Goal: Task Accomplishment & Management: Complete application form

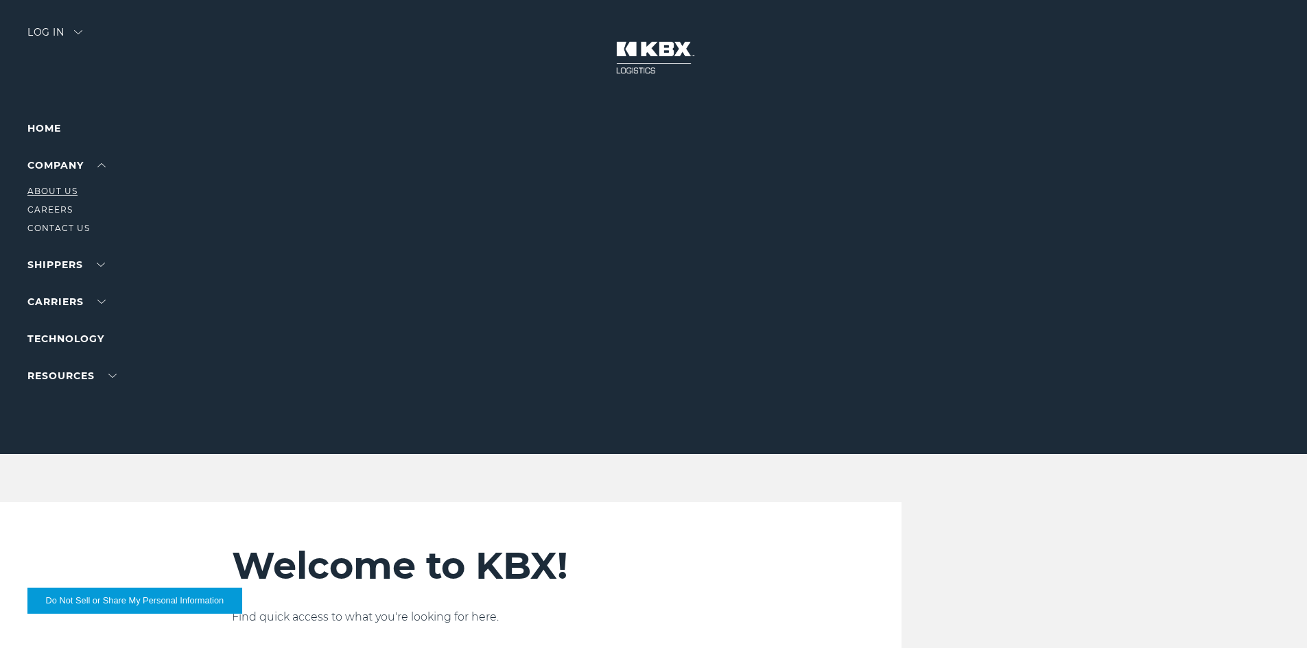
click at [56, 191] on link "About Us" at bounding box center [52, 191] width 50 height 10
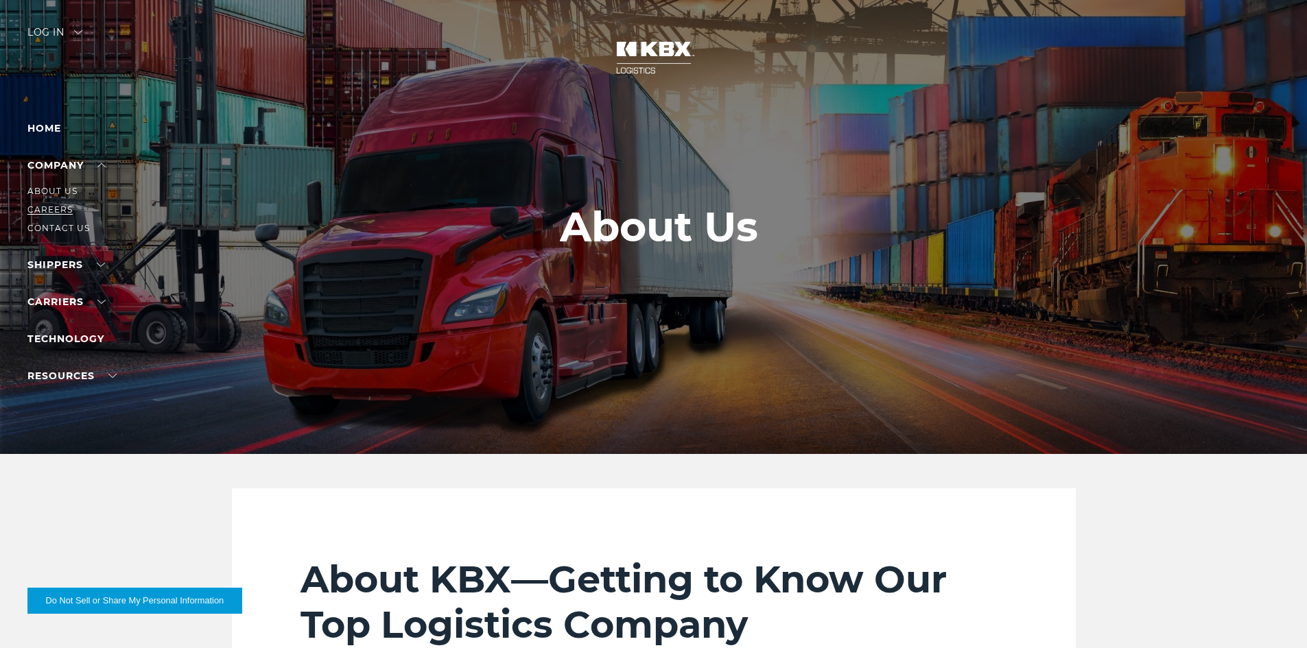
click at [54, 210] on link "Careers" at bounding box center [49, 209] width 45 height 10
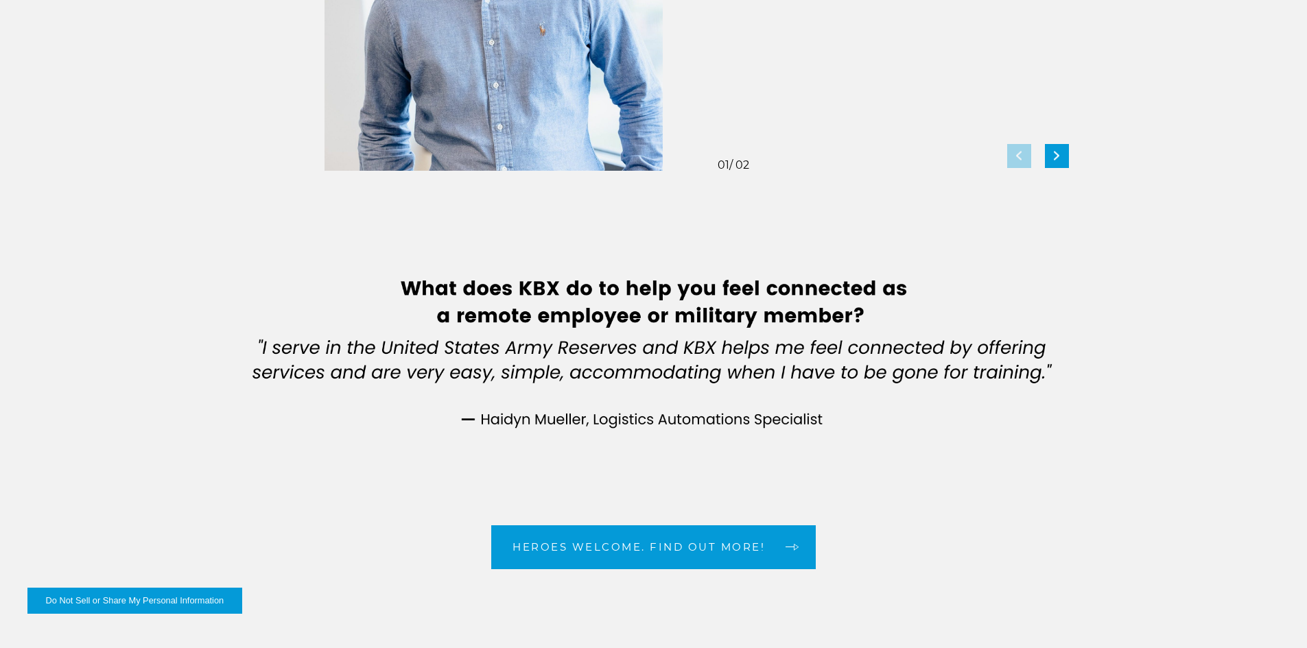
scroll to position [2607, 0]
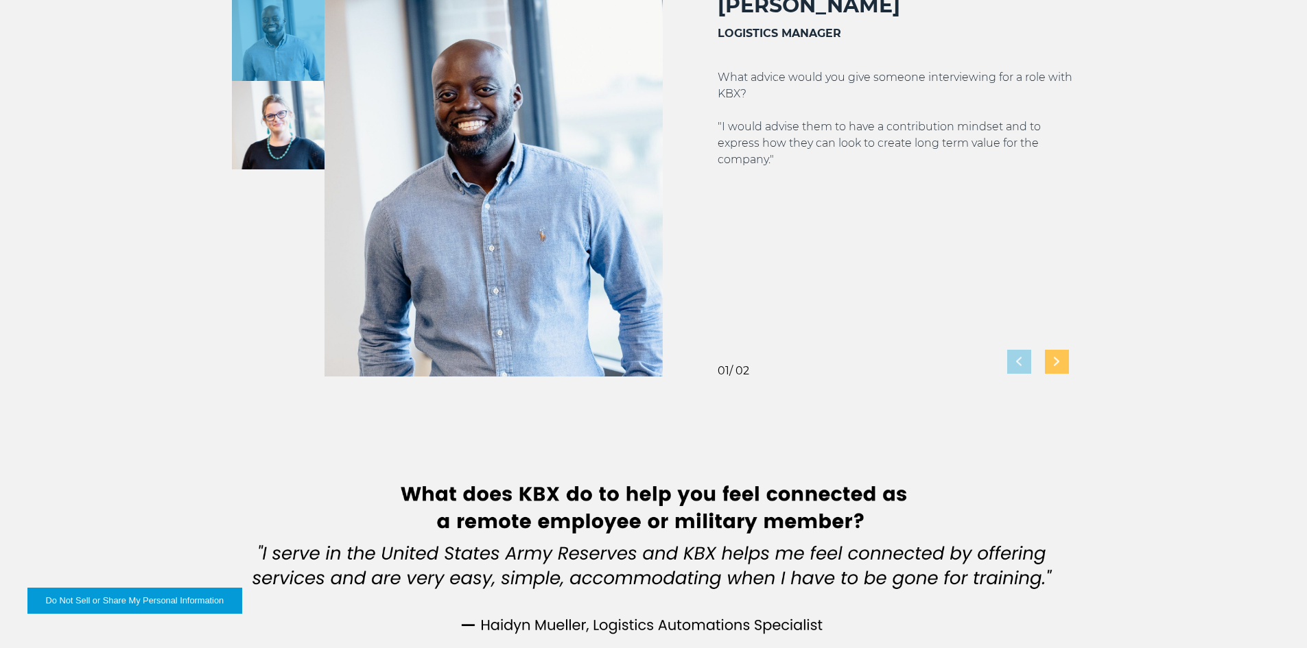
click at [1055, 359] on img "Next slide" at bounding box center [1056, 361] width 5 height 9
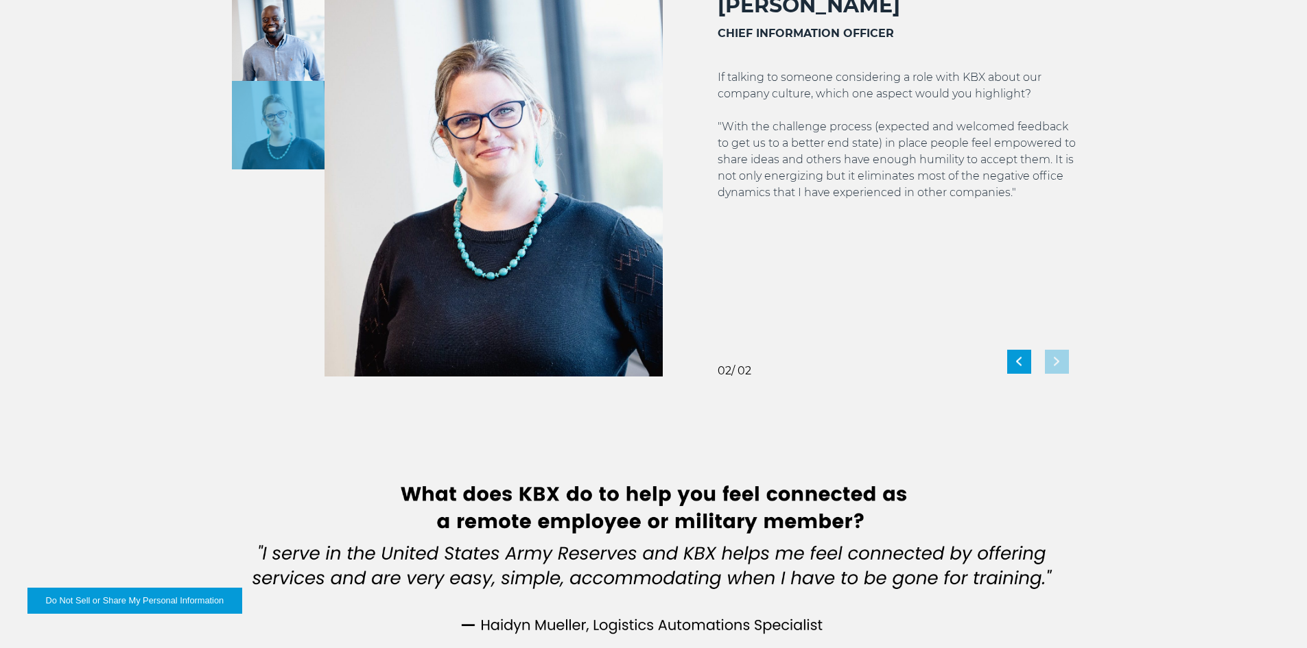
click at [1006, 358] on div "[PERSON_NAME] CHIEF INFORMATION OFFICER If talking to someone considering a rol…" at bounding box center [869, 184] width 413 height 384
click at [1003, 362] on div "[PERSON_NAME] CHIEF INFORMATION OFFICER If talking to someone considering a rol…" at bounding box center [869, 184] width 413 height 384
click at [1017, 354] on div "Previous slide" at bounding box center [1019, 362] width 24 height 24
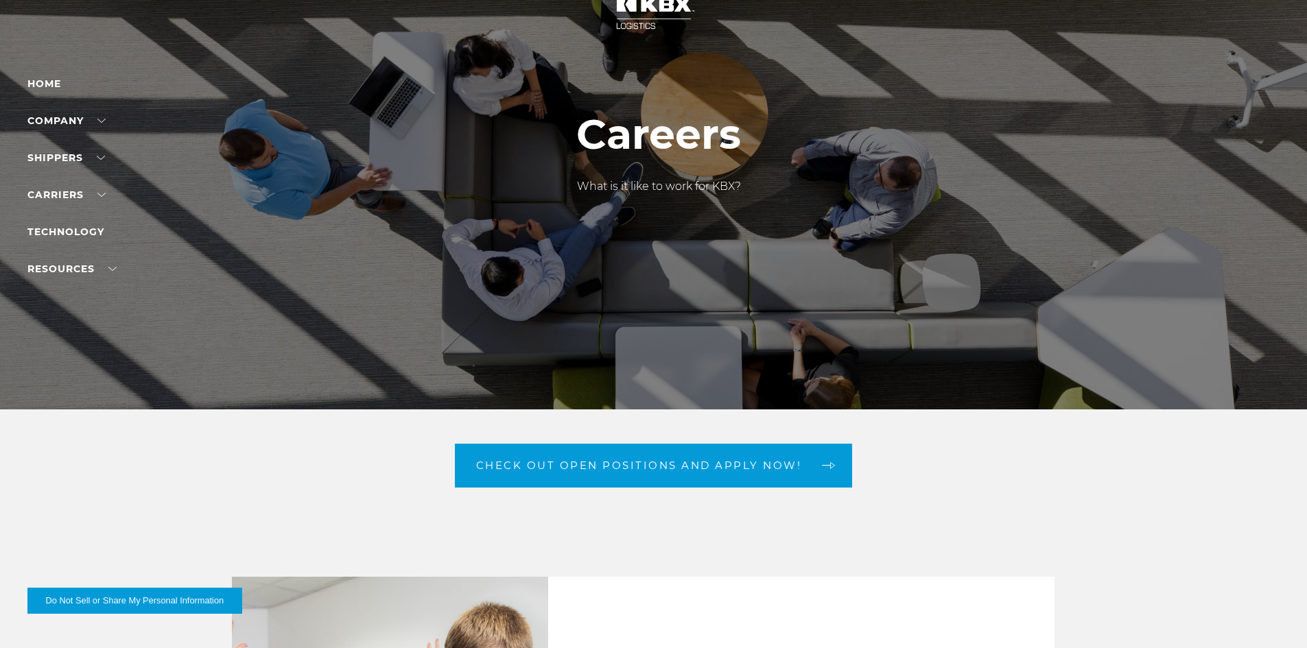
scroll to position [69, 0]
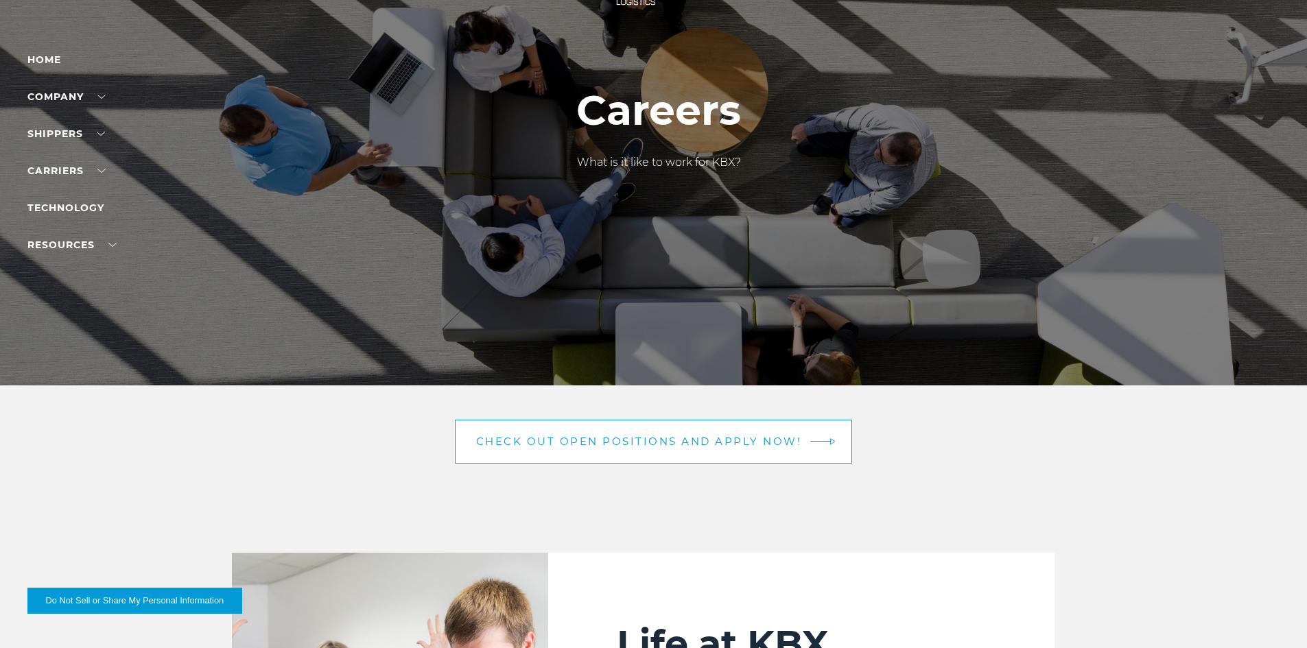
click at [646, 447] on span "Check out open positions and apply now!" at bounding box center [639, 441] width 326 height 10
